Goal: Transaction & Acquisition: Purchase product/service

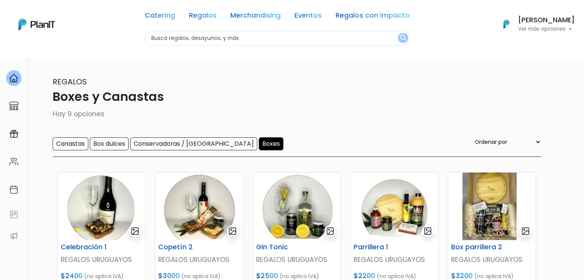
click at [105, 38] on div "Catering Regalos Merchandising Eventos Regalos con Impacto Boxes y Canastas | $…" at bounding box center [292, 24] width 584 height 43
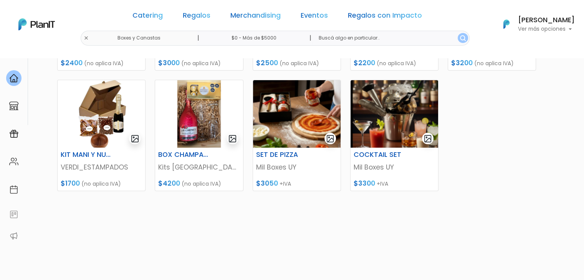
scroll to position [204, 0]
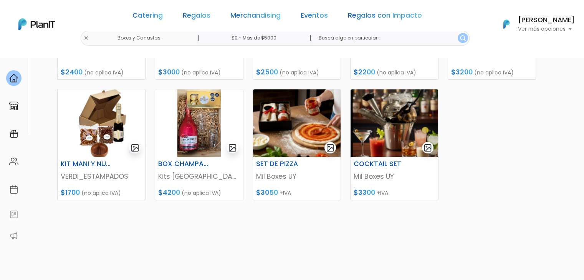
drag, startPoint x: 572, startPoint y: 608, endPoint x: 819, endPoint y: 632, distance: 248.3
click at [366, 96] on img at bounding box center [394, 123] width 88 height 68
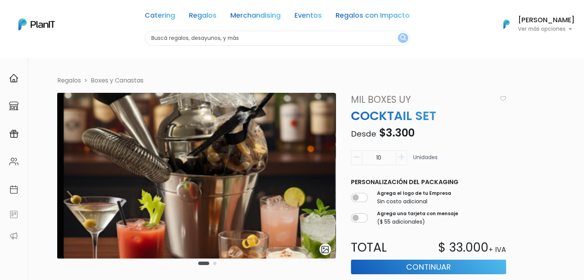
click at [191, 37] on input "text" at bounding box center [277, 38] width 265 height 15
type input "jugos"
click at [398, 33] on button "submit" at bounding box center [403, 38] width 10 height 10
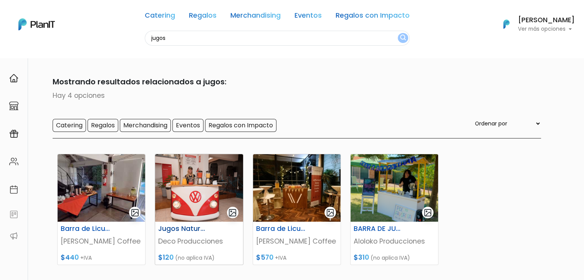
click at [189, 193] on img at bounding box center [199, 188] width 88 height 68
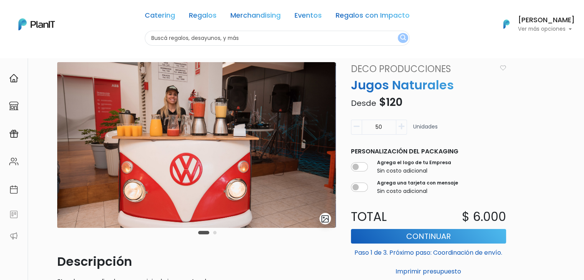
scroll to position [11, 0]
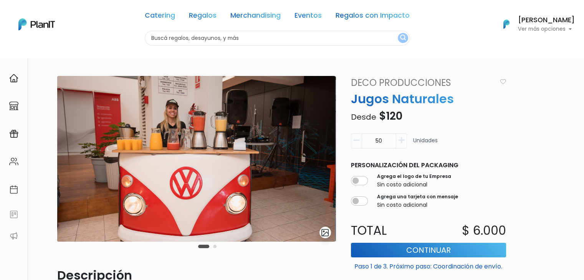
click at [530, 21] on h6 "[PERSON_NAME]" at bounding box center [546, 20] width 57 height 7
click at [531, 113] on link "Cerrar Sesión" at bounding box center [540, 113] width 68 height 15
